Goal: Information Seeking & Learning: Learn about a topic

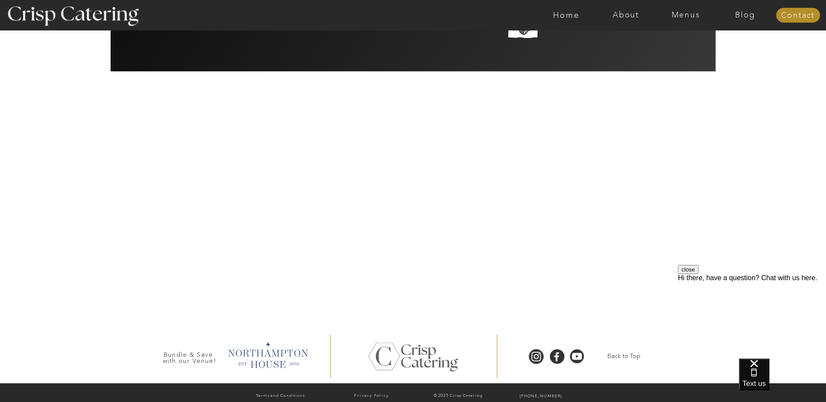
scroll to position [2001, 0]
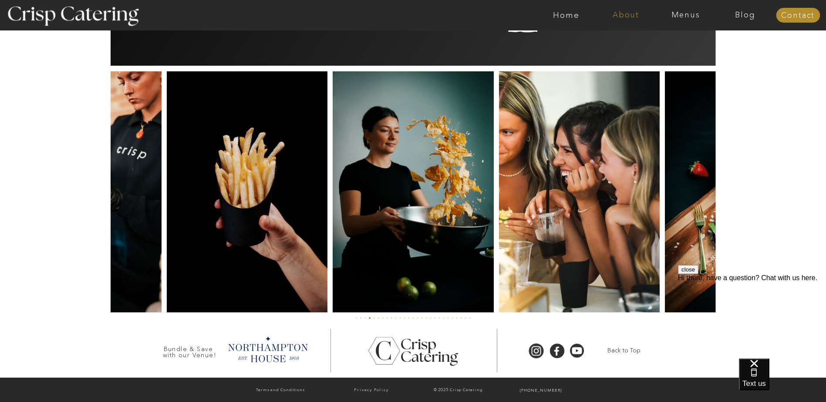
click at [640, 15] on nav "About" at bounding box center [626, 15] width 60 height 9
click at [614, 40] on nav "About Crisp" at bounding box center [628, 40] width 50 height 8
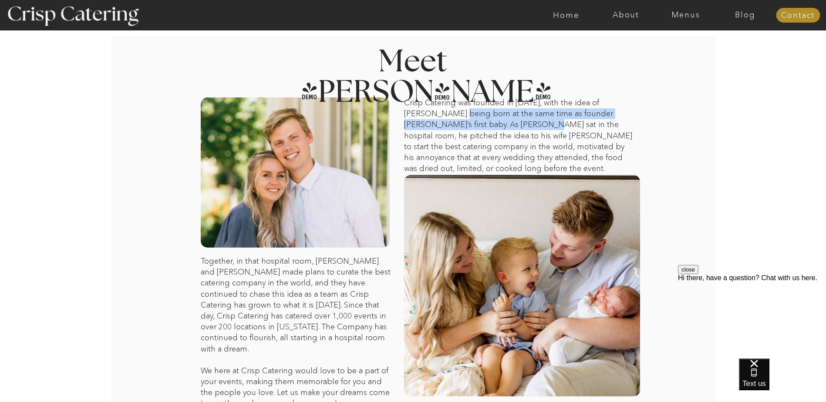
drag, startPoint x: 426, startPoint y: 116, endPoint x: 479, endPoint y: 125, distance: 54.3
click at [479, 125] on p "Crisp Catering was founded in November of 2021, with the idea of Crisp being bo…" at bounding box center [519, 137] width 231 height 78
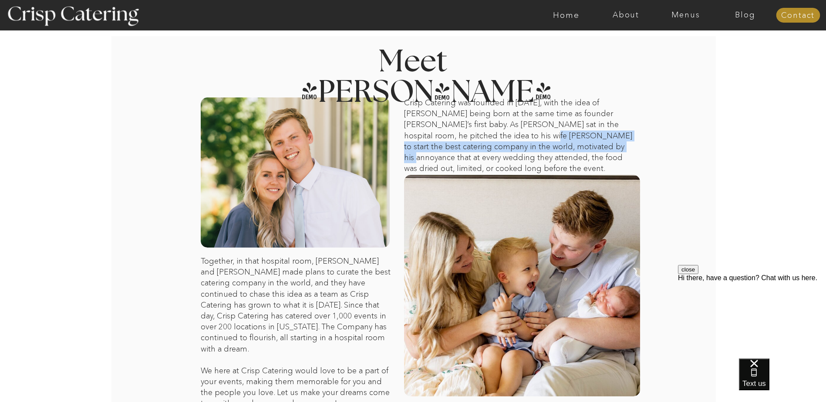
drag, startPoint x: 455, startPoint y: 135, endPoint x: 520, endPoint y: 142, distance: 64.8
click at [520, 142] on p "Crisp Catering was founded in November of 2021, with the idea of Crisp being bo…" at bounding box center [519, 137] width 231 height 78
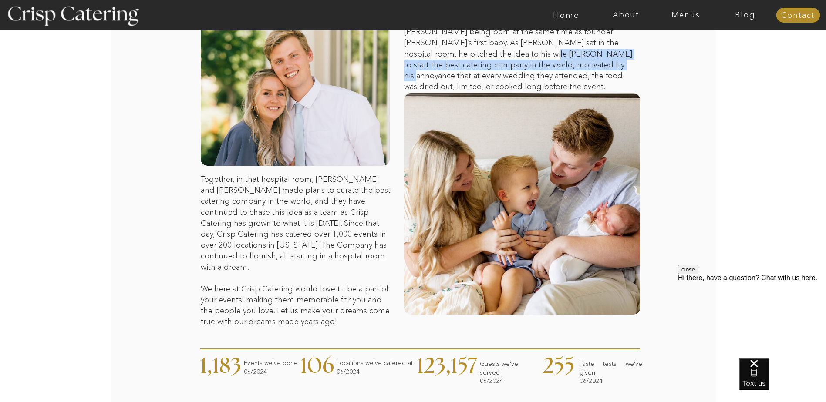
scroll to position [87, 0]
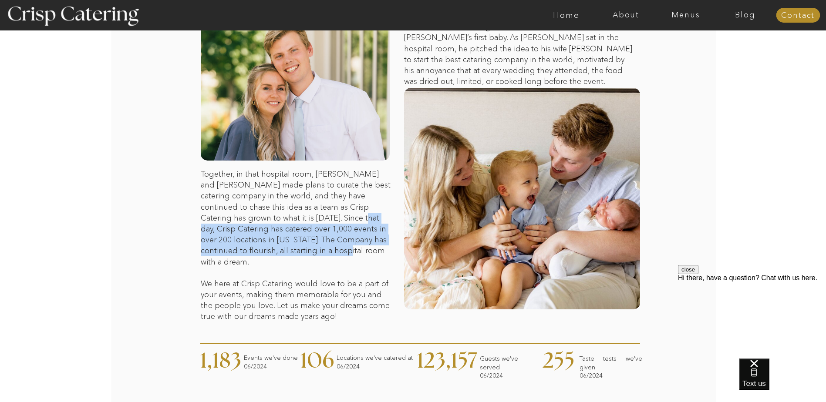
drag, startPoint x: 305, startPoint y: 213, endPoint x: 299, endPoint y: 251, distance: 38.4
click at [299, 251] on p "Together, in that hospital room, Abby and Daniel made plans to curate the best …" at bounding box center [297, 228] width 192 height 118
drag, startPoint x: 298, startPoint y: 248, endPoint x: 297, endPoint y: 243, distance: 5.3
click at [298, 247] on p "Together, in that hospital room, Abby and Daniel made plans to curate the best …" at bounding box center [297, 228] width 192 height 118
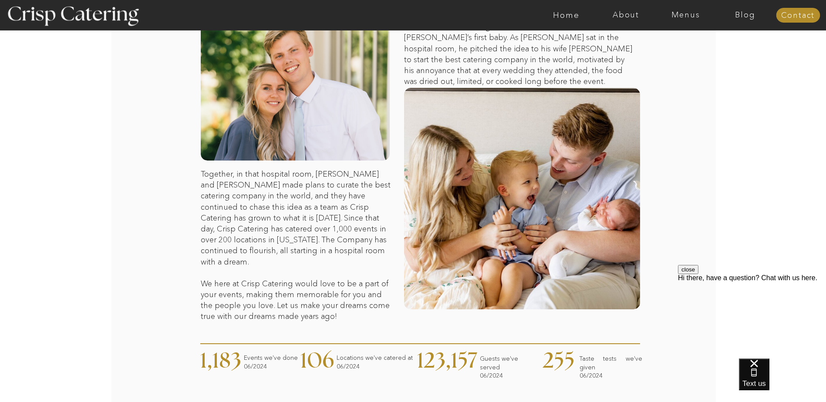
click at [217, 184] on p "Together, in that hospital room, Abby and Daniel made plans to curate the best …" at bounding box center [297, 228] width 192 height 118
drag, startPoint x: 217, startPoint y: 184, endPoint x: 330, endPoint y: 184, distance: 113.2
click at [330, 184] on p "Together, in that hospital room, Abby and Daniel made plans to curate the best …" at bounding box center [297, 228] width 192 height 118
drag, startPoint x: 330, startPoint y: 184, endPoint x: 257, endPoint y: 185, distance: 73.2
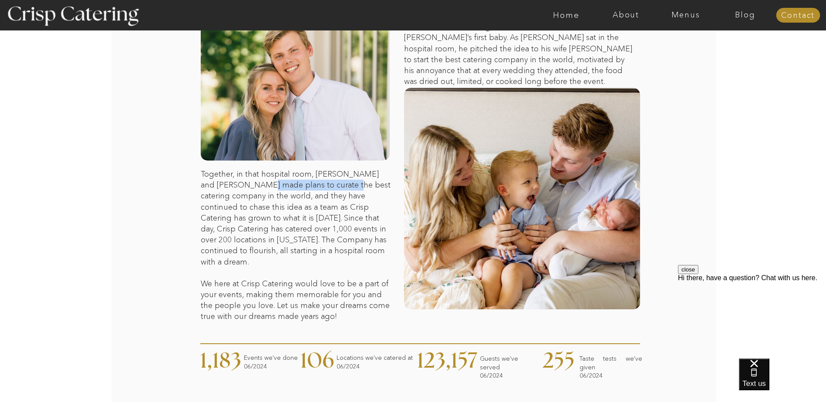
click at [257, 185] on p "Together, in that hospital room, Abby and Daniel made plans to curate the best …" at bounding box center [297, 228] width 192 height 118
drag, startPoint x: 257, startPoint y: 185, endPoint x: 354, endPoint y: 199, distance: 97.7
click at [354, 199] on p "Together, in that hospital room, Abby and Daniel made plans to curate the best …" at bounding box center [297, 228] width 192 height 118
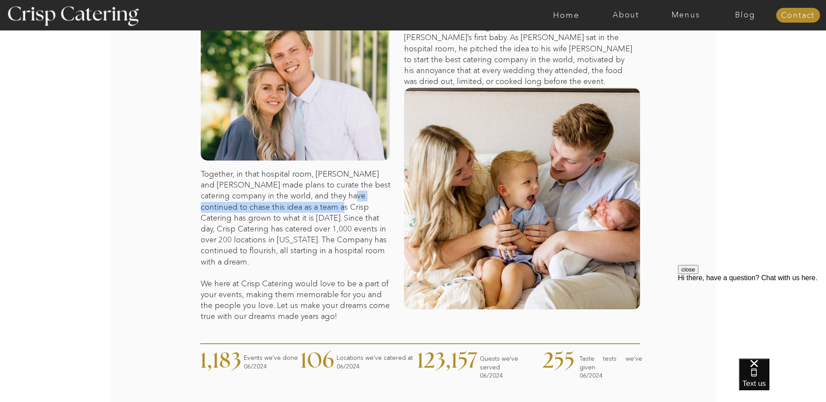
drag, startPoint x: 354, startPoint y: 199, endPoint x: 293, endPoint y: 203, distance: 60.7
click at [293, 203] on p "Together, in that hospital room, Abby and Daniel made plans to curate the best …" at bounding box center [297, 228] width 192 height 118
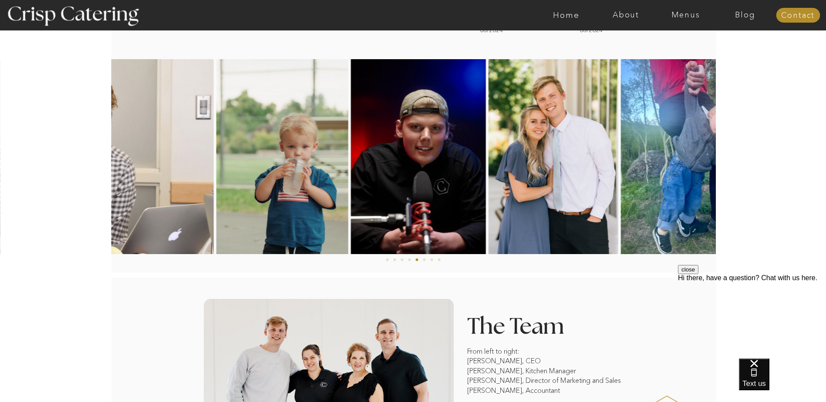
scroll to position [435, 0]
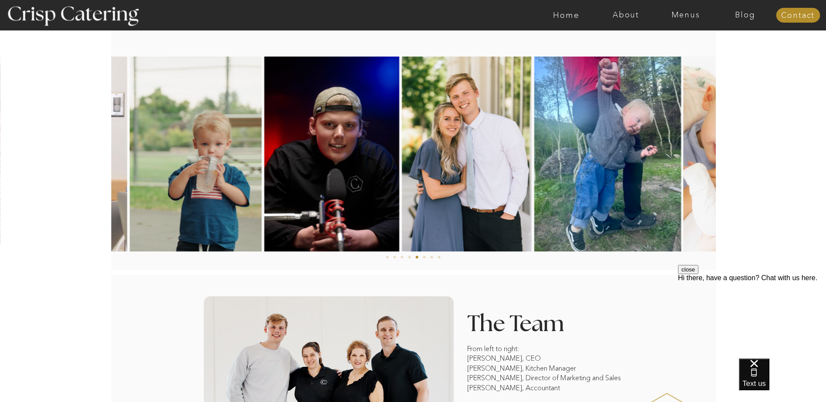
click at [534, 154] on img at bounding box center [607, 154] width 146 height 195
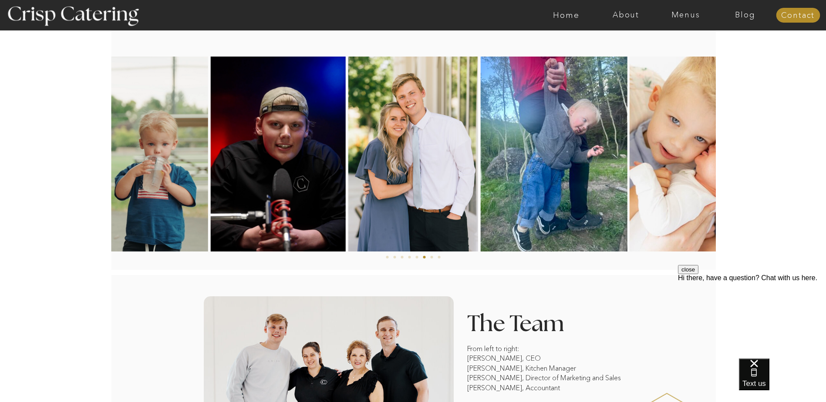
click at [481, 162] on img at bounding box center [554, 154] width 146 height 195
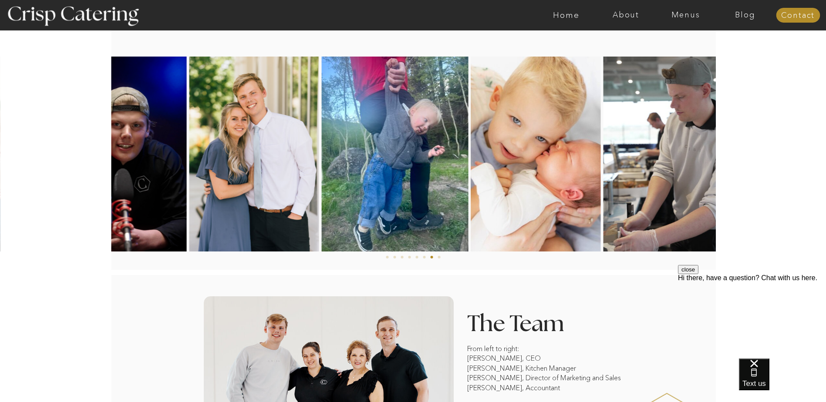
click at [603, 147] on img at bounding box center [668, 154] width 130 height 195
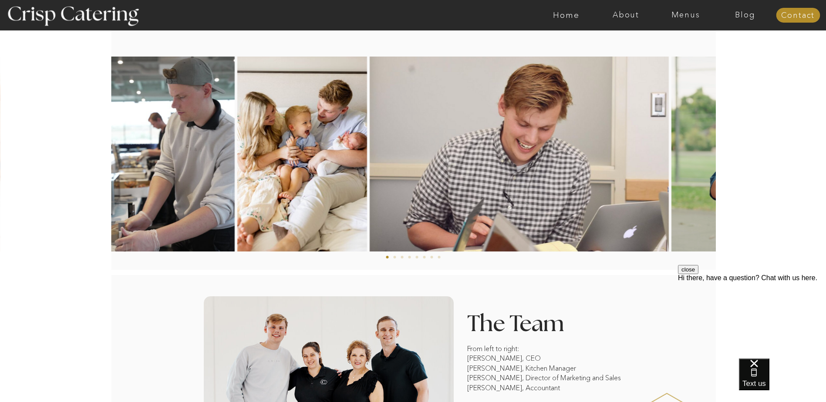
click at [370, 142] on img at bounding box center [519, 154] width 299 height 195
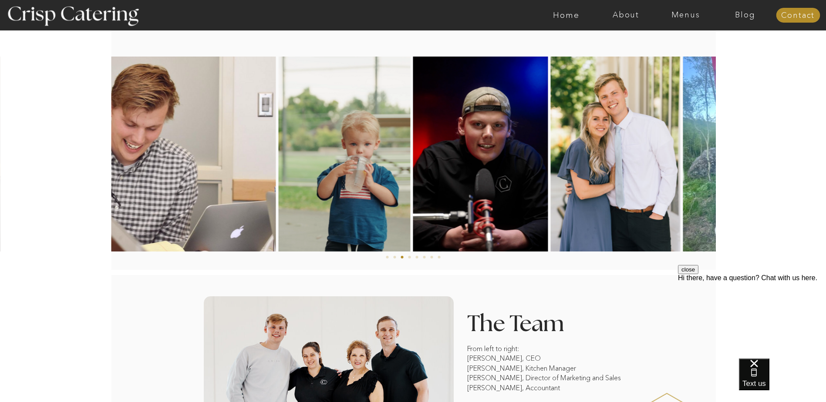
click at [278, 147] on img at bounding box center [344, 154] width 132 height 195
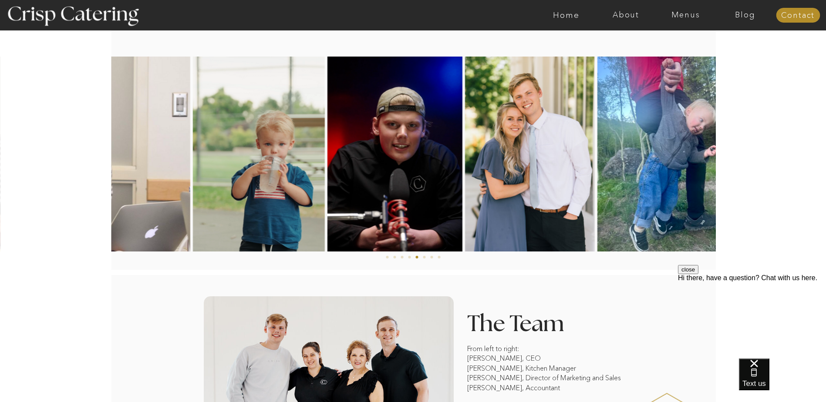
click at [597, 128] on img at bounding box center [670, 154] width 146 height 195
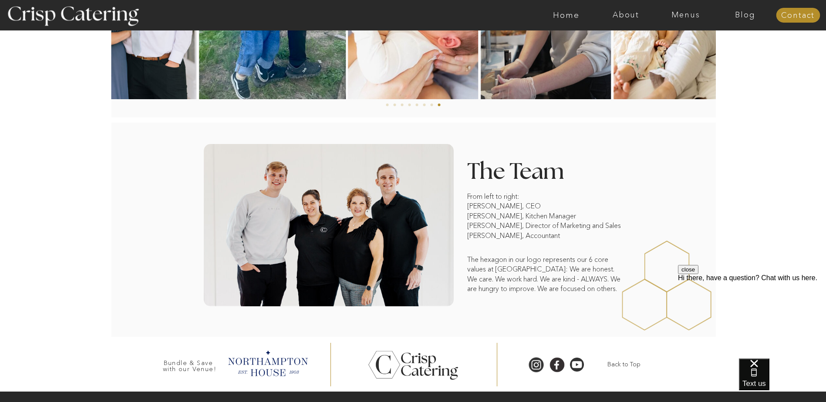
scroll to position [602, 0]
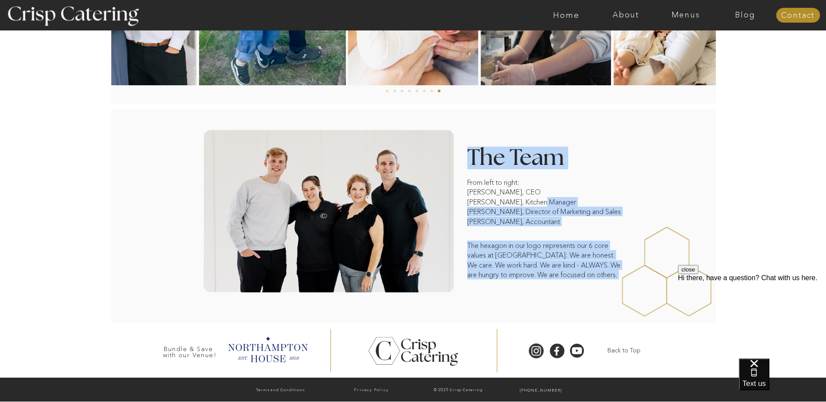
drag, startPoint x: 531, startPoint y: 206, endPoint x: 589, endPoint y: 225, distance: 60.6
click at [589, 225] on div "From left to right: Daniel Driggs, CEO Lexie Guertin, Kitchen Manager Lori Guer…" at bounding box center [413, 216] width 522 height 214
click at [588, 224] on div at bounding box center [662, 272] width 166 height 174
click at [621, 213] on div at bounding box center [662, 272] width 166 height 174
drag, startPoint x: 621, startPoint y: 212, endPoint x: 550, endPoint y: 213, distance: 71.4
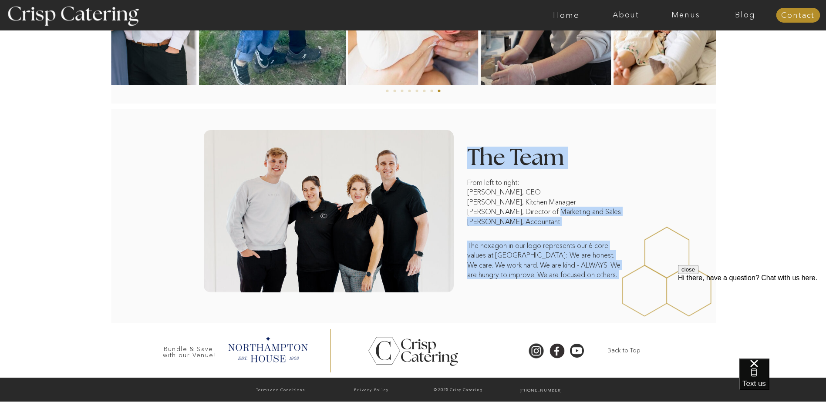
click at [550, 213] on div "From left to right: Daniel Driggs, CEO Lexie Guertin, Kitchen Manager Lori Guer…" at bounding box center [413, 216] width 522 height 214
click at [561, 230] on p "From left to right: Daniel Driggs, CEO Lexie Guertin, Kitchen Manager Lori Guer…" at bounding box center [545, 215] width 156 height 74
drag, startPoint x: 564, startPoint y: 225, endPoint x: 487, endPoint y: 200, distance: 80.7
click at [487, 200] on p "From left to right: Daniel Driggs, CEO Lexie Guertin, Kitchen Manager Lori Guer…" at bounding box center [545, 215] width 156 height 74
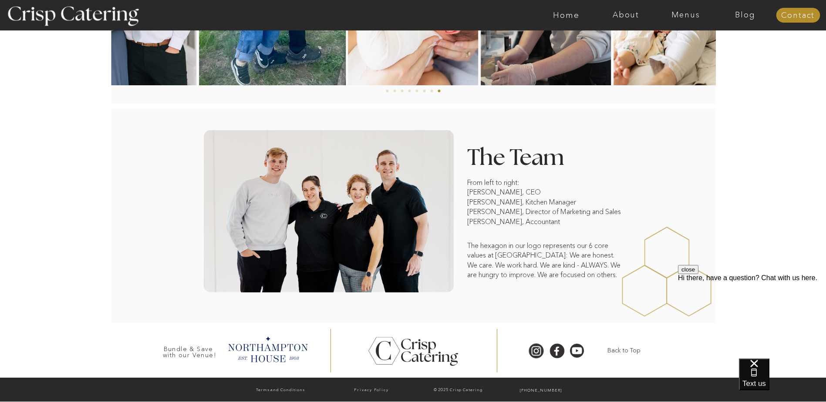
drag, startPoint x: 487, startPoint y: 200, endPoint x: 477, endPoint y: 199, distance: 10.5
click at [477, 199] on p "From left to right: Daniel Driggs, CEO Lexie Guertin, Kitchen Manager Lori Guer…" at bounding box center [545, 215] width 156 height 74
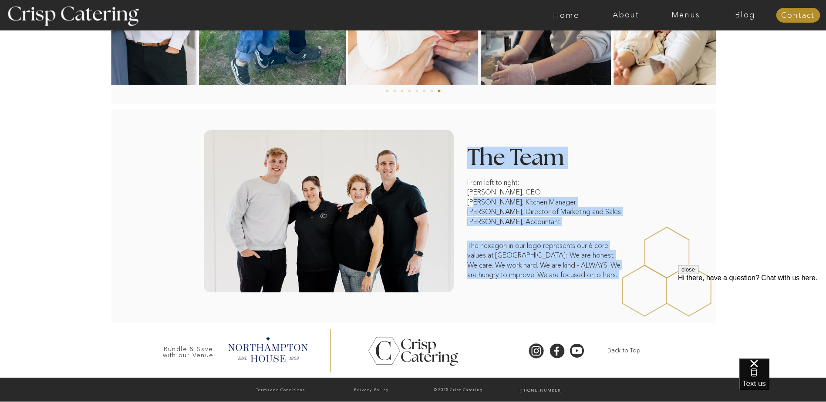
drag, startPoint x: 475, startPoint y: 201, endPoint x: 605, endPoint y: 211, distance: 130.6
click at [605, 211] on div "From left to right: Daniel Driggs, CEO Lexie Guertin, Kitchen Manager Lori Guer…" at bounding box center [413, 216] width 522 height 214
click at [605, 211] on div at bounding box center [662, 272] width 166 height 174
drag, startPoint x: 605, startPoint y: 211, endPoint x: 497, endPoint y: 209, distance: 108.0
click at [497, 209] on div "From left to right: Daniel Driggs, CEO Lexie Guertin, Kitchen Manager Lori Guer…" at bounding box center [413, 216] width 522 height 214
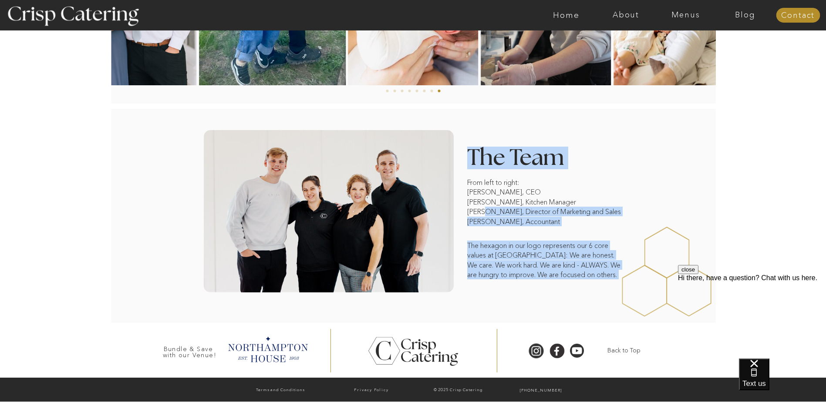
click at [495, 213] on p "From left to right: Daniel Driggs, CEO Lexie Guertin, Kitchen Manager Lori Guer…" at bounding box center [545, 215] width 156 height 74
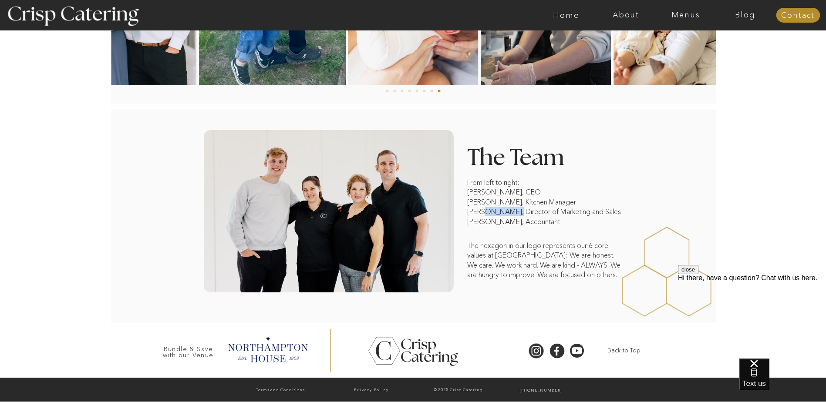
drag, startPoint x: 482, startPoint y: 210, endPoint x: 510, endPoint y: 208, distance: 28.0
click at [510, 208] on p "From left to right: Daniel Driggs, CEO Lexie Guertin, Kitchen Manager Lori Guer…" at bounding box center [545, 215] width 156 height 74
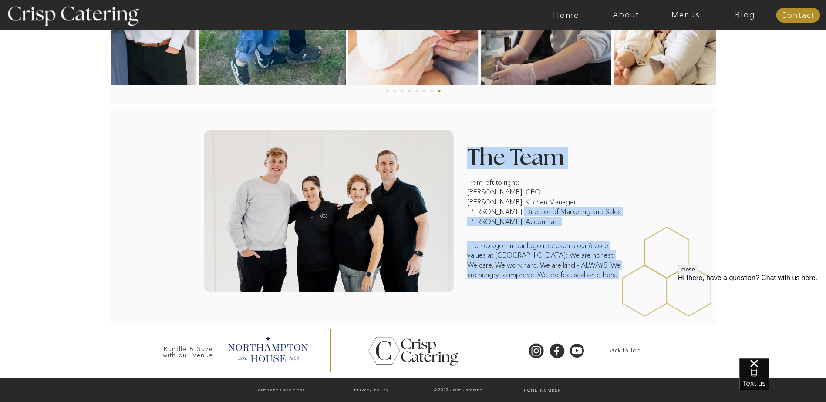
drag, startPoint x: 508, startPoint y: 208, endPoint x: 613, endPoint y: 209, distance: 104.5
click at [613, 209] on div "From left to right: Daniel Driggs, CEO Lexie Guertin, Kitchen Manager Lori Guer…" at bounding box center [413, 216] width 522 height 214
click at [613, 209] on div at bounding box center [662, 272] width 166 height 174
drag, startPoint x: 613, startPoint y: 209, endPoint x: 546, endPoint y: 214, distance: 67.2
click at [546, 214] on div "From left to right: Daniel Driggs, CEO Lexie Guertin, Kitchen Manager Lori Guer…" at bounding box center [413, 216] width 522 height 214
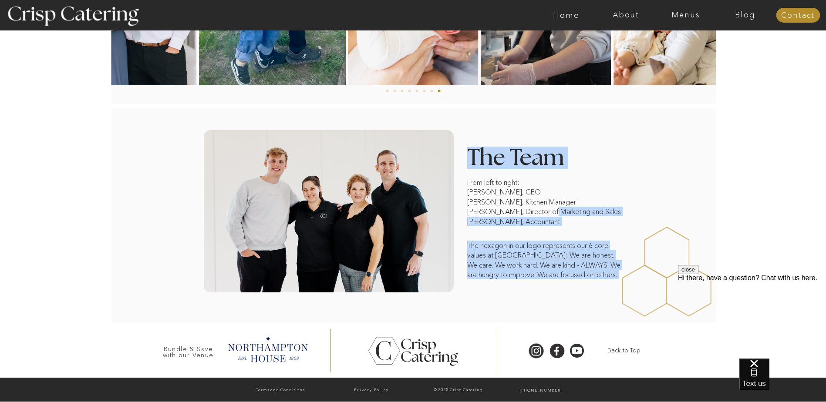
drag, startPoint x: 546, startPoint y: 214, endPoint x: 626, endPoint y: 208, distance: 80.8
click at [626, 208] on div at bounding box center [662, 272] width 166 height 174
drag, startPoint x: 508, startPoint y: 208, endPoint x: 463, endPoint y: 197, distance: 46.1
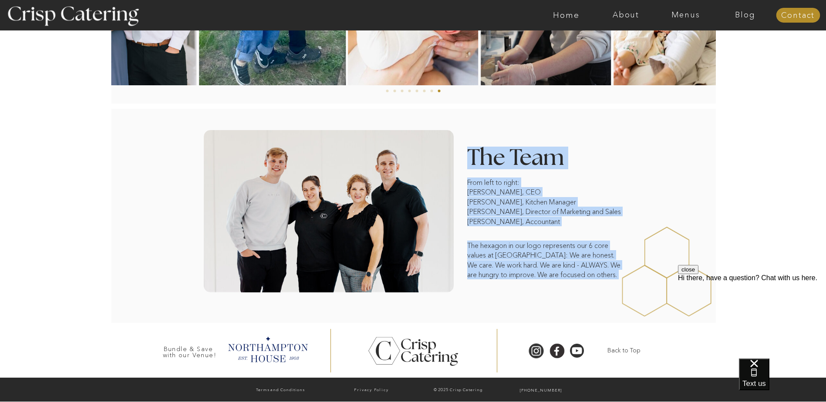
drag, startPoint x: 498, startPoint y: 196, endPoint x: 613, endPoint y: 207, distance: 115.4
click at [613, 207] on div at bounding box center [662, 272] width 166 height 174
drag, startPoint x: 615, startPoint y: 209, endPoint x: 490, endPoint y: 209, distance: 124.5
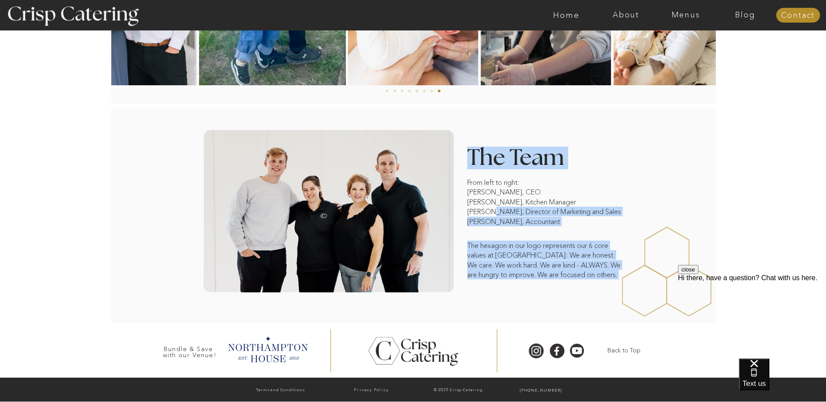
click at [490, 209] on div "From left to right: Daniel Driggs, CEO Lexie Guertin, Kitchen Manager Lori Guer…" at bounding box center [413, 216] width 522 height 214
drag, startPoint x: 490, startPoint y: 209, endPoint x: 602, endPoint y: 210, distance: 111.5
click at [602, 210] on div at bounding box center [662, 272] width 166 height 174
drag, startPoint x: 603, startPoint y: 216, endPoint x: 567, endPoint y: 207, distance: 36.8
click at [567, 207] on div "From left to right: Daniel Driggs, CEO Lexie Guertin, Kitchen Manager Lori Guer…" at bounding box center [413, 216] width 522 height 214
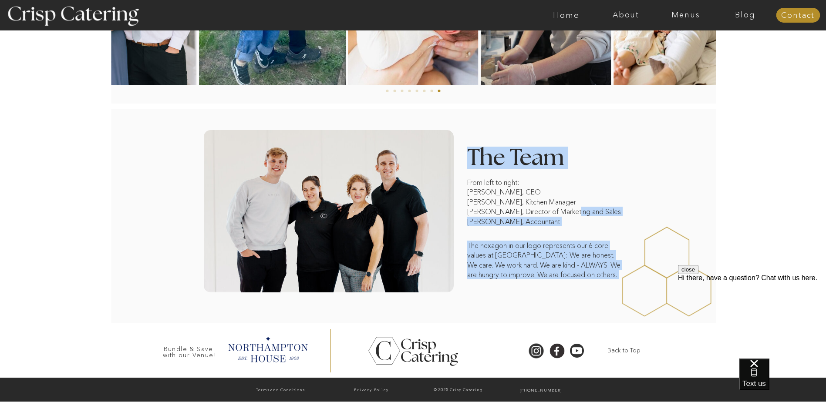
drag, startPoint x: 567, startPoint y: 207, endPoint x: 562, endPoint y: 219, distance: 13.4
click at [562, 219] on p "From left to right: Daniel Driggs, CEO Lexie Guertin, Kitchen Manager Lori Guer…" at bounding box center [545, 215] width 156 height 74
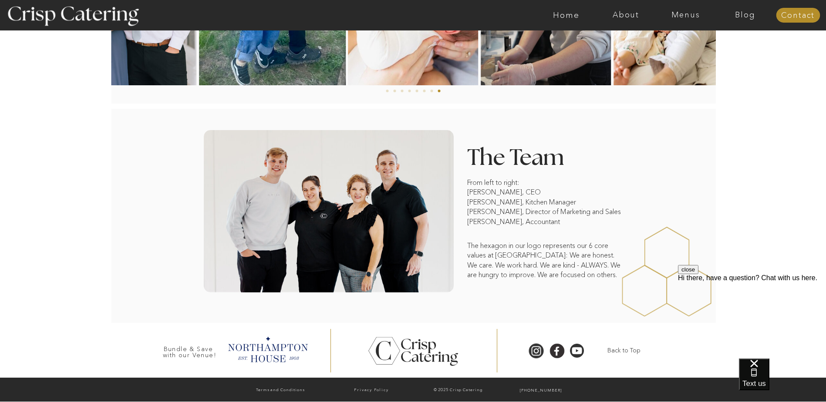
drag, startPoint x: 613, startPoint y: 206, endPoint x: 610, endPoint y: 201, distance: 5.8
click at [610, 201] on div at bounding box center [662, 272] width 166 height 174
click at [611, 201] on div at bounding box center [662, 272] width 166 height 174
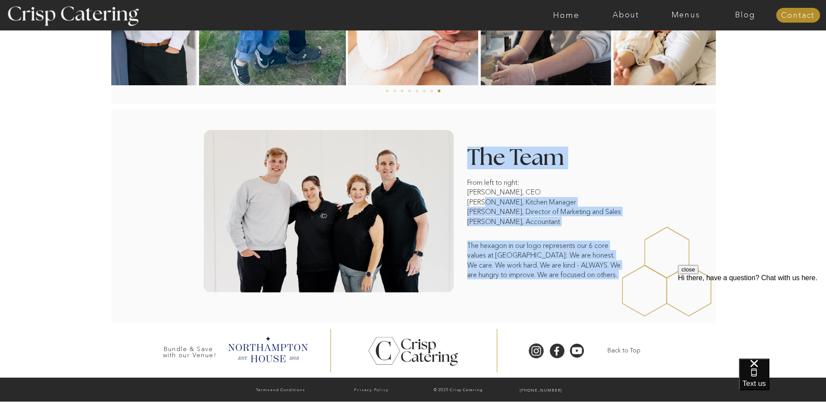
drag, startPoint x: 601, startPoint y: 201, endPoint x: 479, endPoint y: 210, distance: 122.3
click at [482, 206] on div "From left to right: Daniel Driggs, CEO Lexie Guertin, Kitchen Manager Lori Guer…" at bounding box center [413, 216] width 522 height 214
click at [479, 210] on p "From left to right: Daniel Driggs, CEO Lexie Guertin, Kitchen Manager Lori Guer…" at bounding box center [545, 215] width 156 height 74
click at [475, 211] on p "From left to right: Daniel Driggs, CEO Lexie Guertin, Kitchen Manager Lori Guer…" at bounding box center [545, 215] width 156 height 74
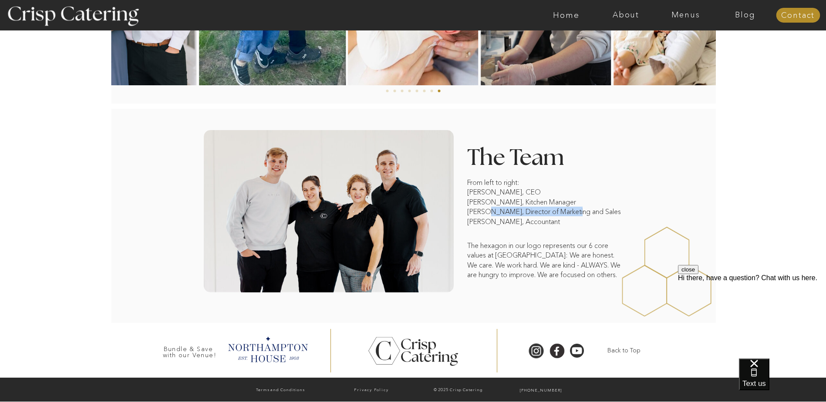
drag, startPoint x: 485, startPoint y: 211, endPoint x: 570, endPoint y: 211, distance: 84.9
click at [570, 211] on p "From left to right: Daniel Driggs, CEO Lexie Guertin, Kitchen Manager Lori Guer…" at bounding box center [545, 215] width 156 height 74
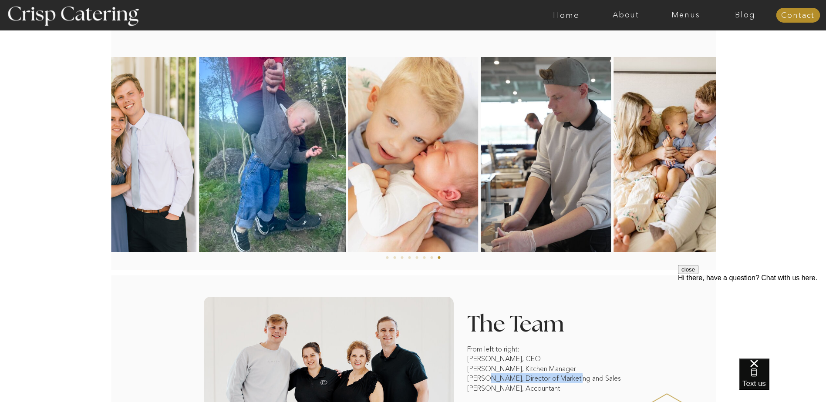
scroll to position [297, 0]
